Goal: Information Seeking & Learning: Learn about a topic

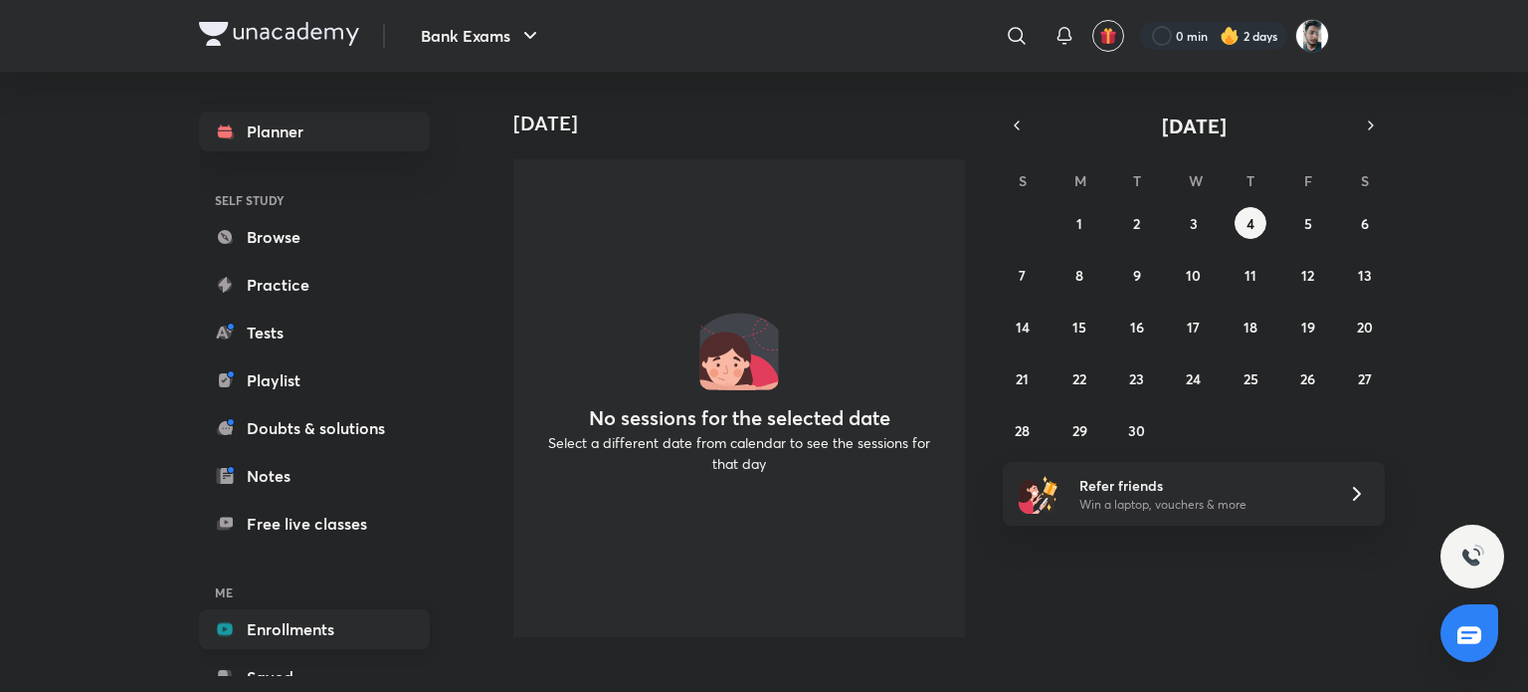
click at [306, 634] on link "Enrollments" at bounding box center [314, 629] width 231 height 40
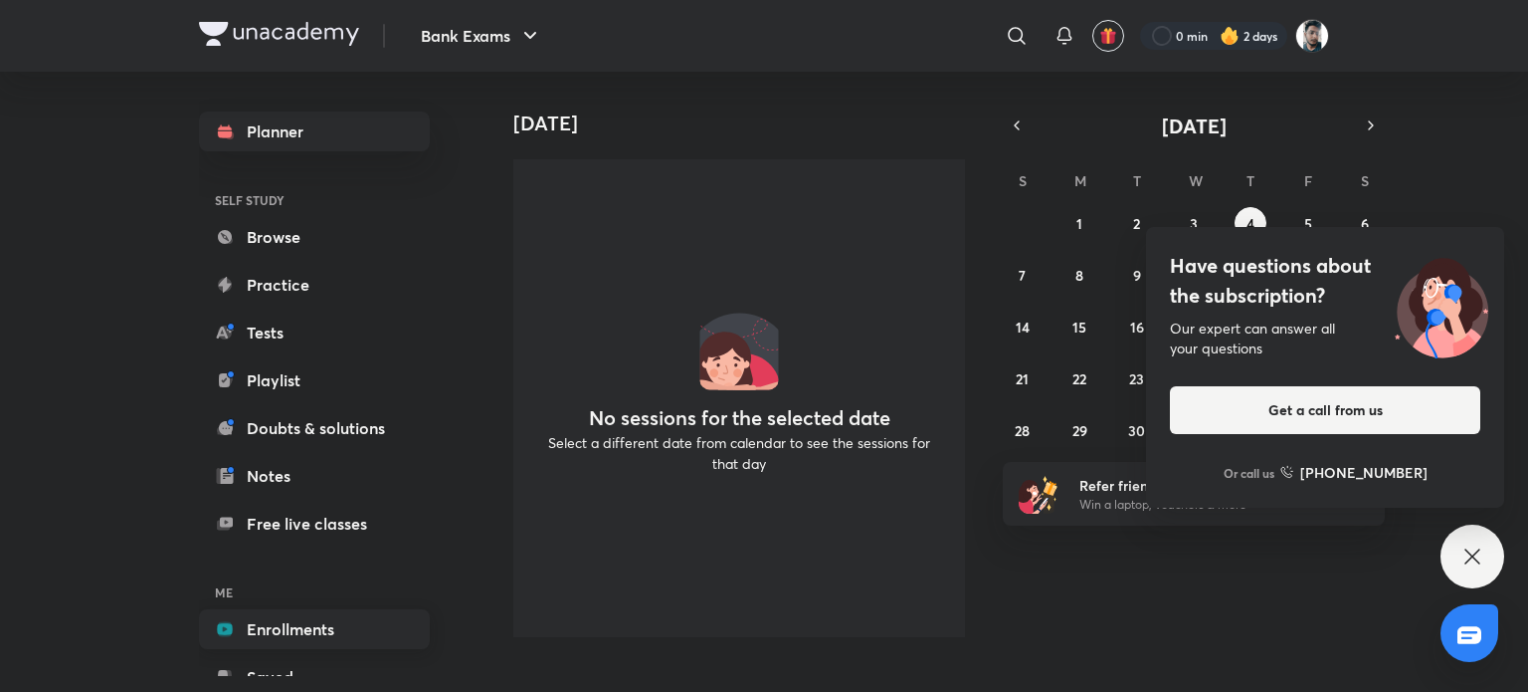
click at [306, 629] on link "Enrollments" at bounding box center [314, 629] width 231 height 40
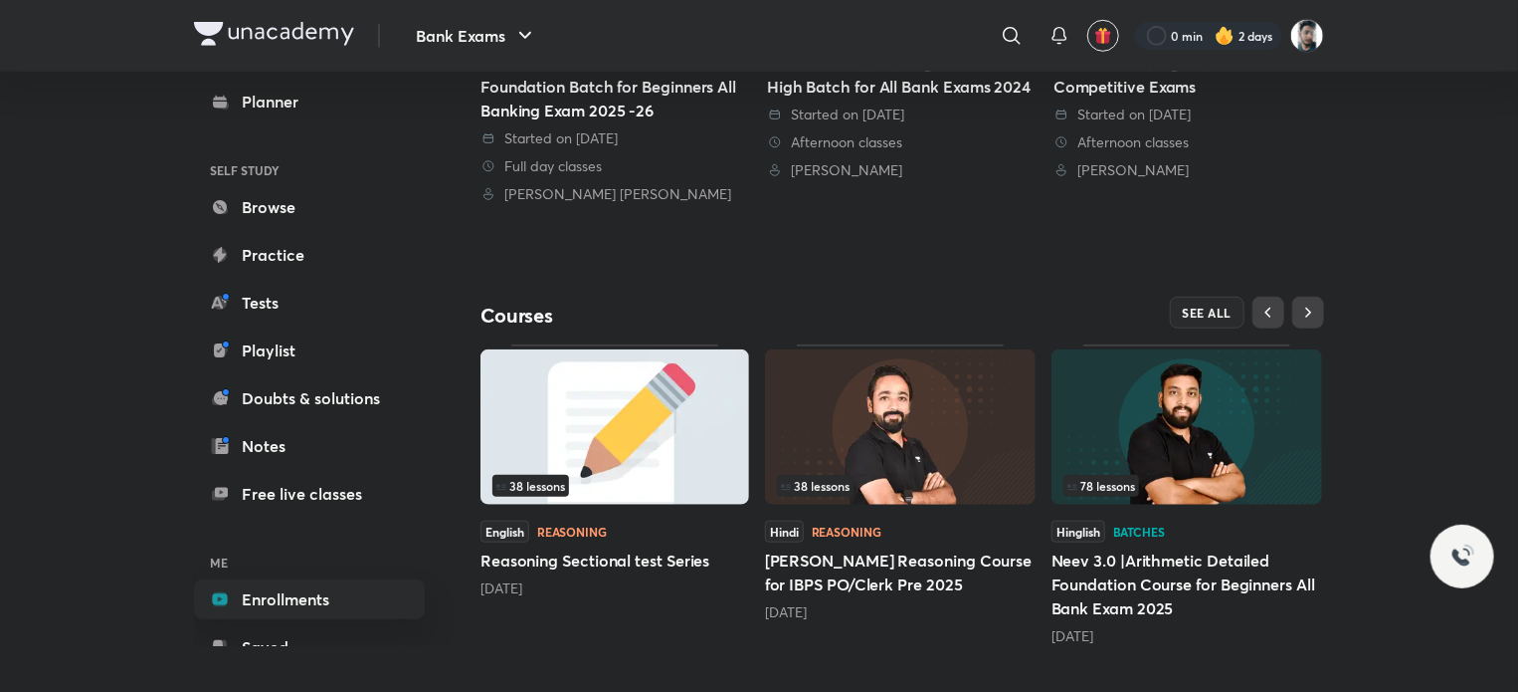
scroll to position [704, 0]
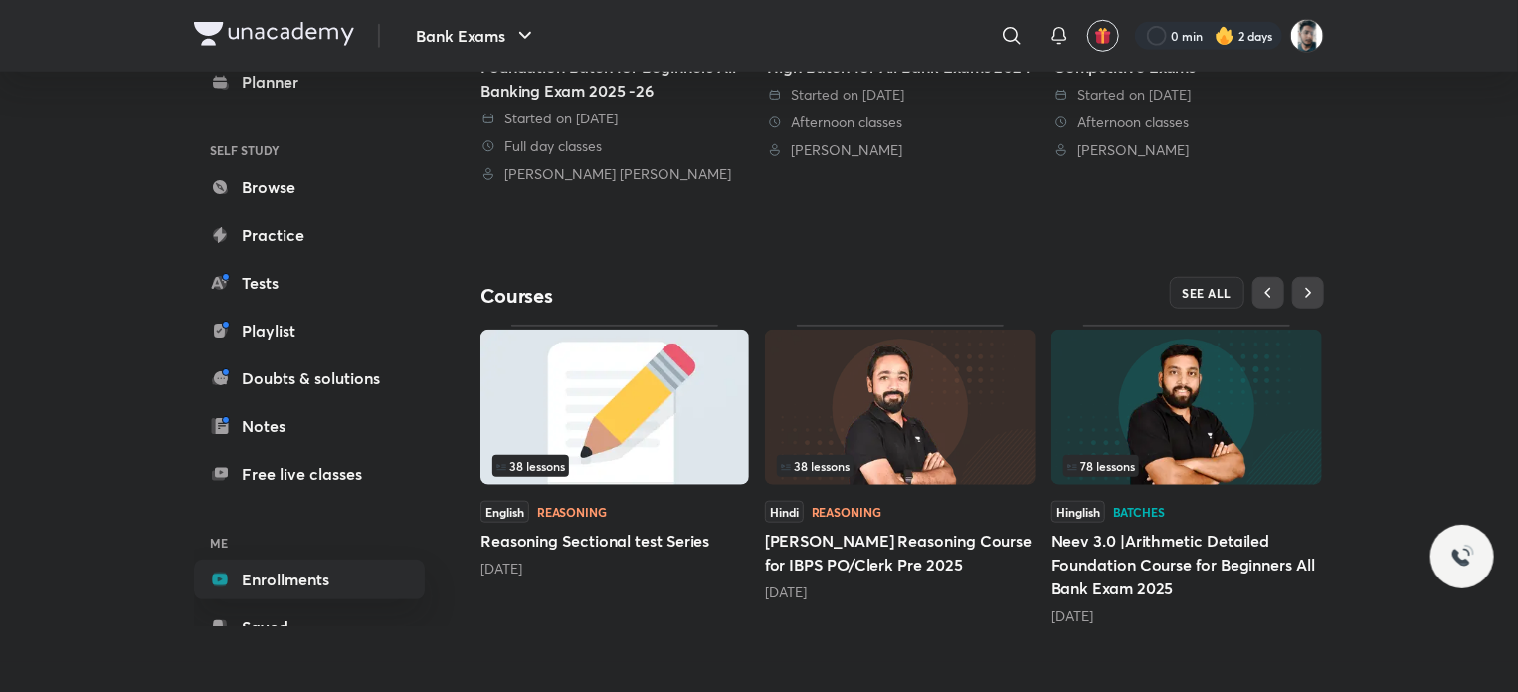
click at [907, 448] on img at bounding box center [900, 406] width 271 height 155
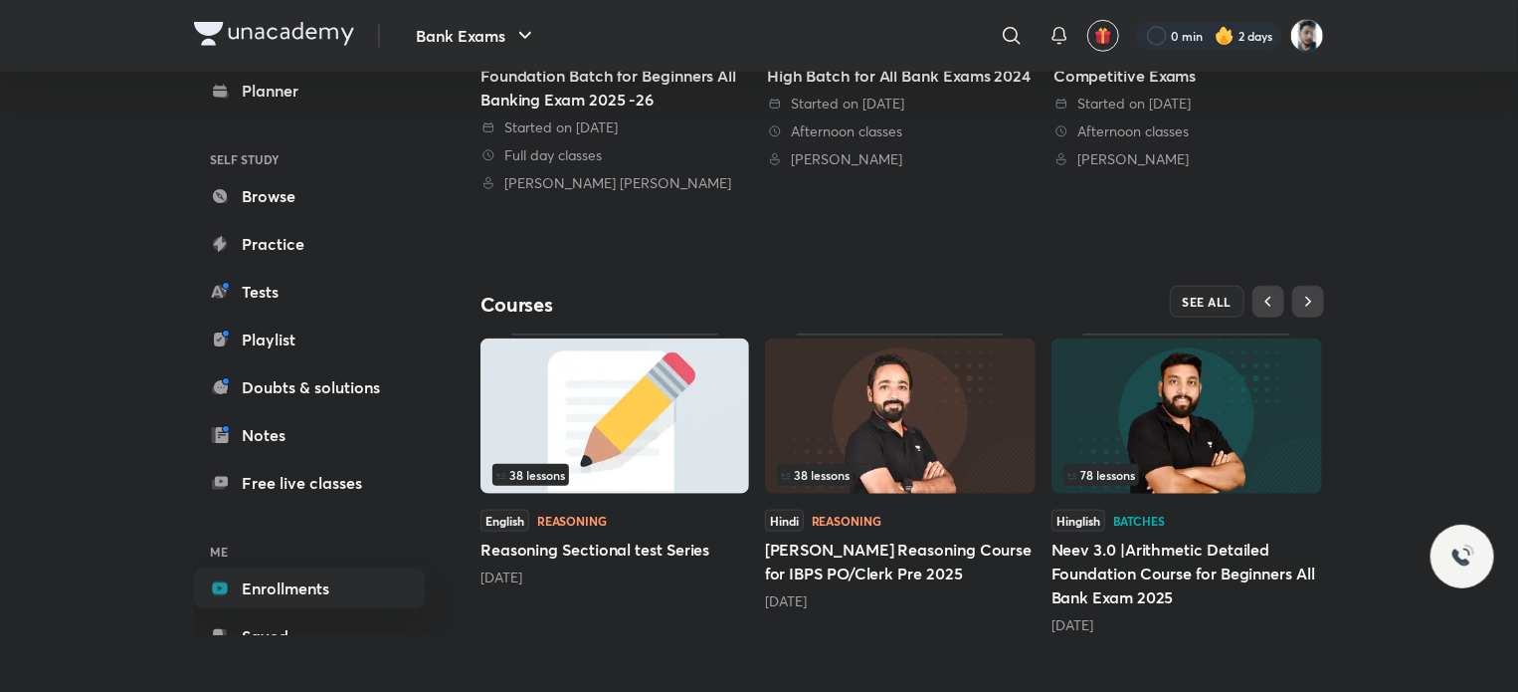
scroll to position [697, 0]
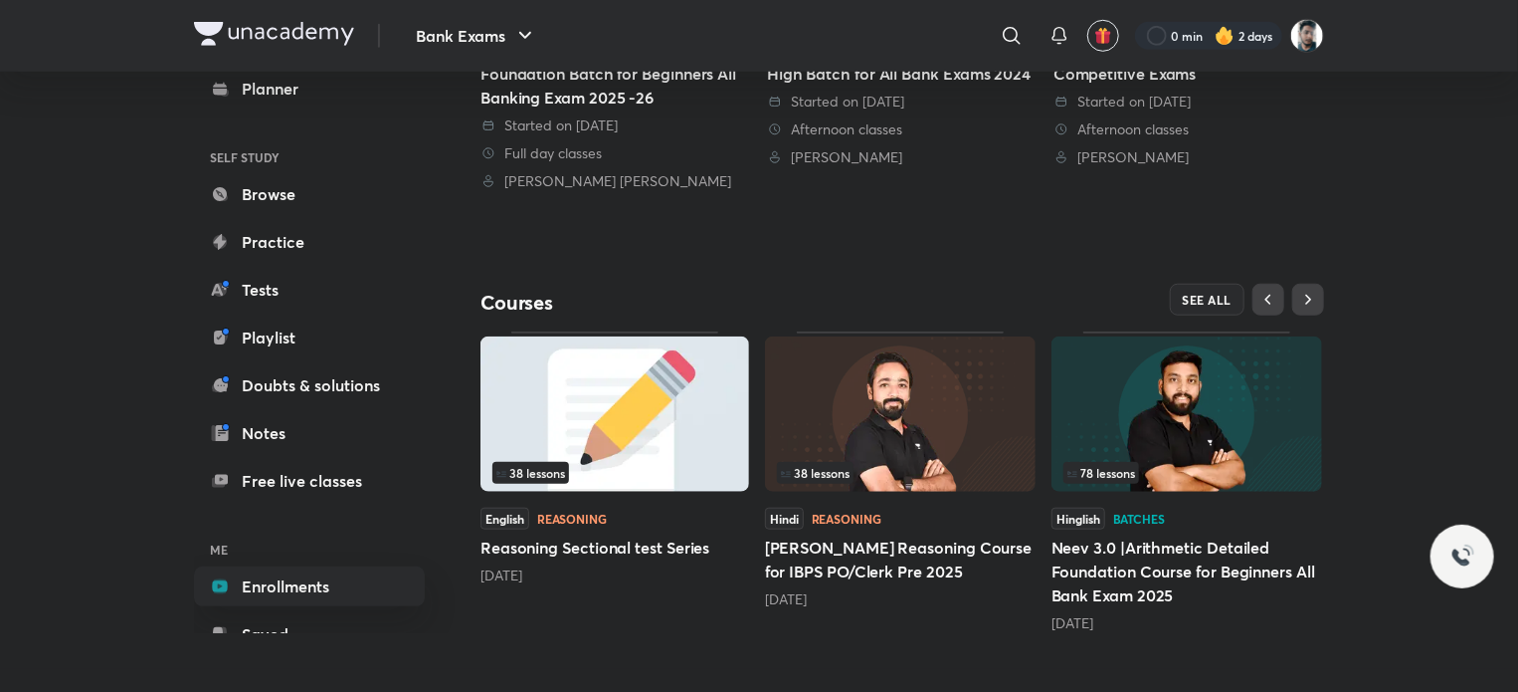
click at [1145, 435] on img at bounding box center [1187, 413] width 271 height 155
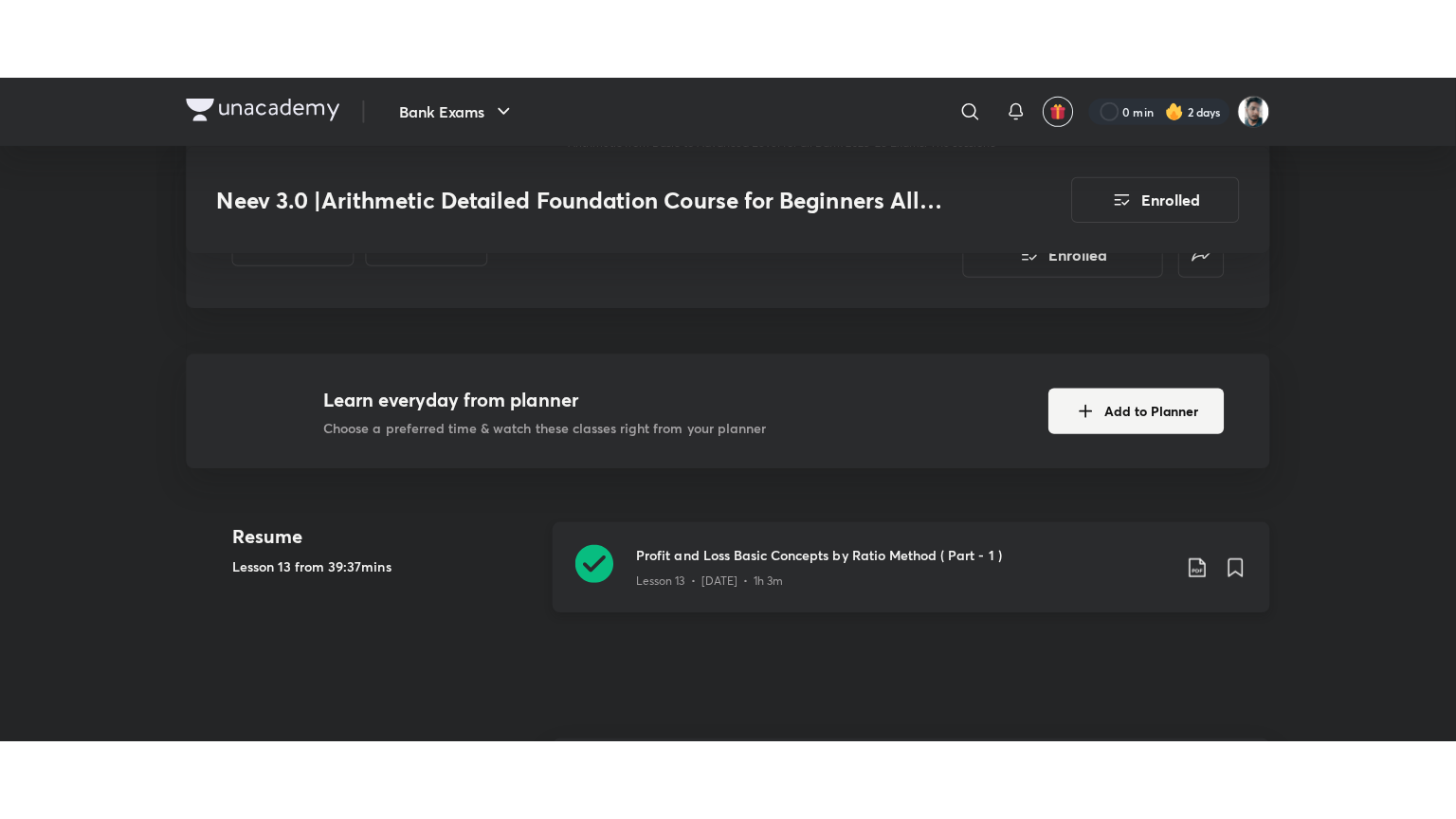
scroll to position [569, 0]
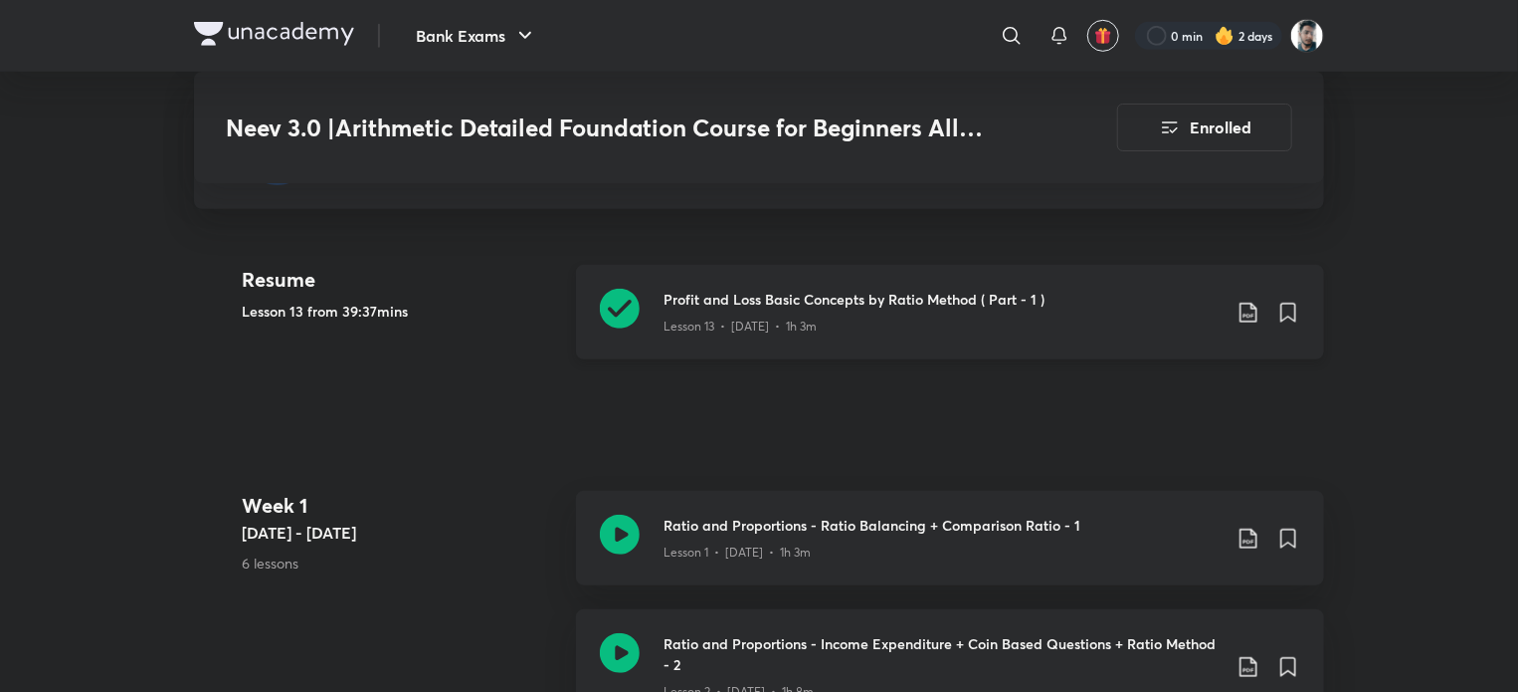
click at [625, 293] on icon at bounding box center [620, 309] width 40 height 40
